Goal: Navigation & Orientation: Find specific page/section

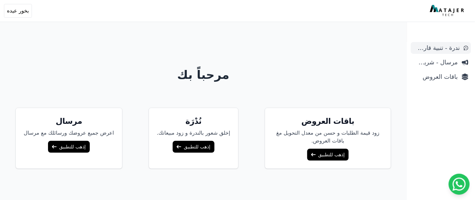
click at [438, 49] on span "ندرة - تنبية قارب علي النفاذ" at bounding box center [437, 47] width 46 height 9
click at [443, 64] on span "مرسال - شريط دعاية" at bounding box center [436, 62] width 44 height 9
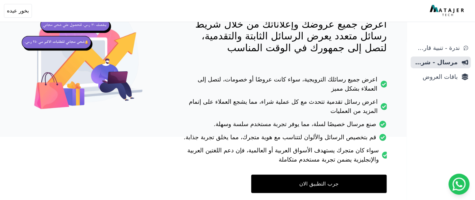
scroll to position [114, 0]
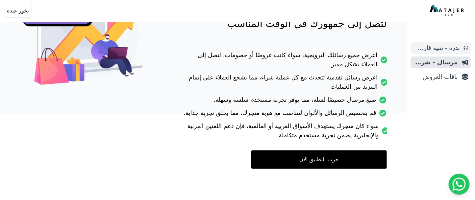
click at [449, 45] on span "ندرة - تنبية قارب علي النفاذ" at bounding box center [437, 47] width 46 height 9
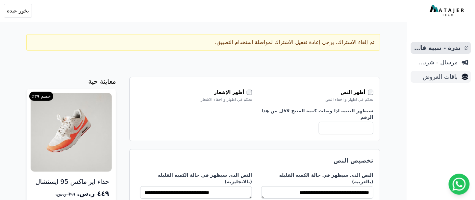
click at [442, 78] on span "باقات العروض" at bounding box center [436, 76] width 44 height 9
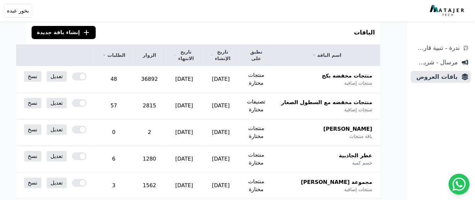
scroll to position [48, 0]
